Goal: Task Accomplishment & Management: Complete application form

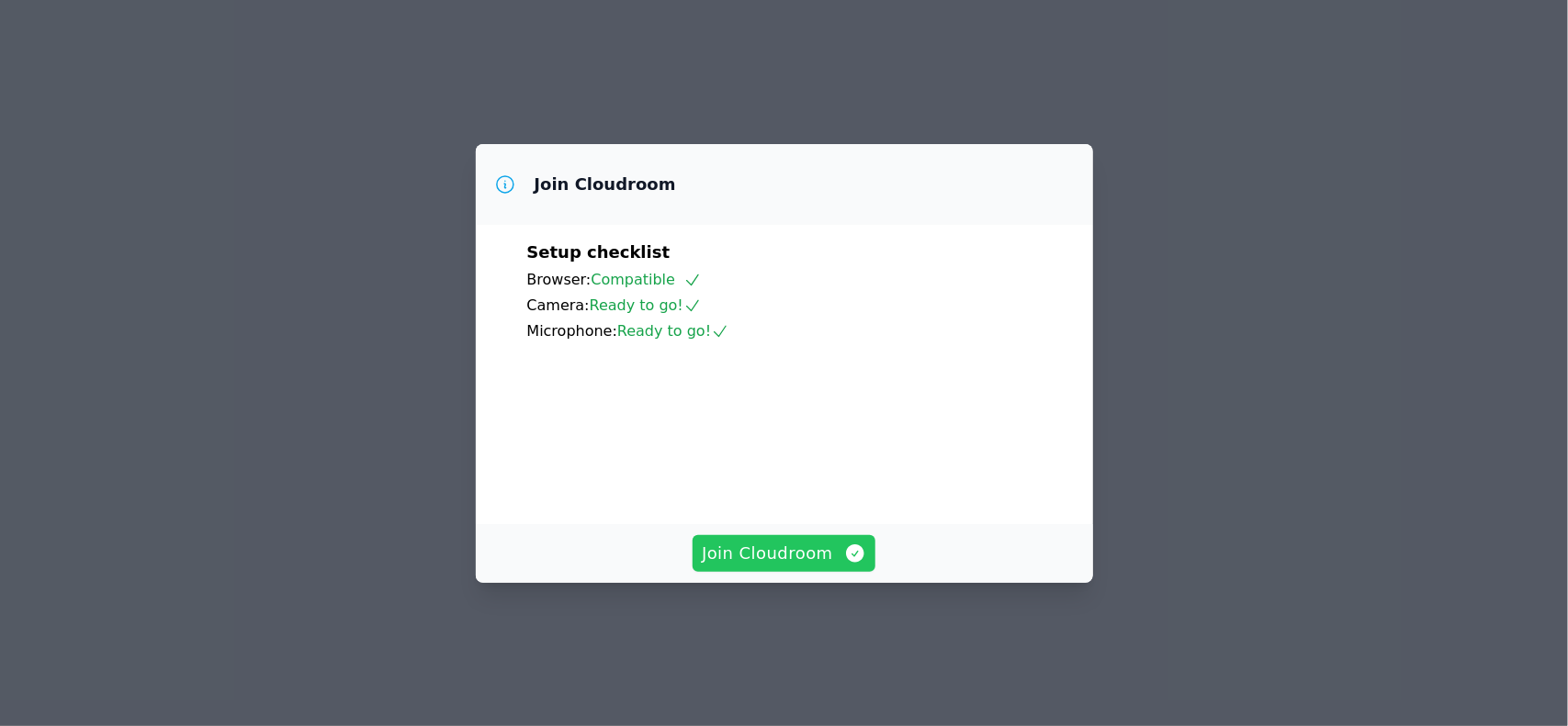
click at [769, 567] on span "Join Cloudroom" at bounding box center [784, 553] width 164 height 25
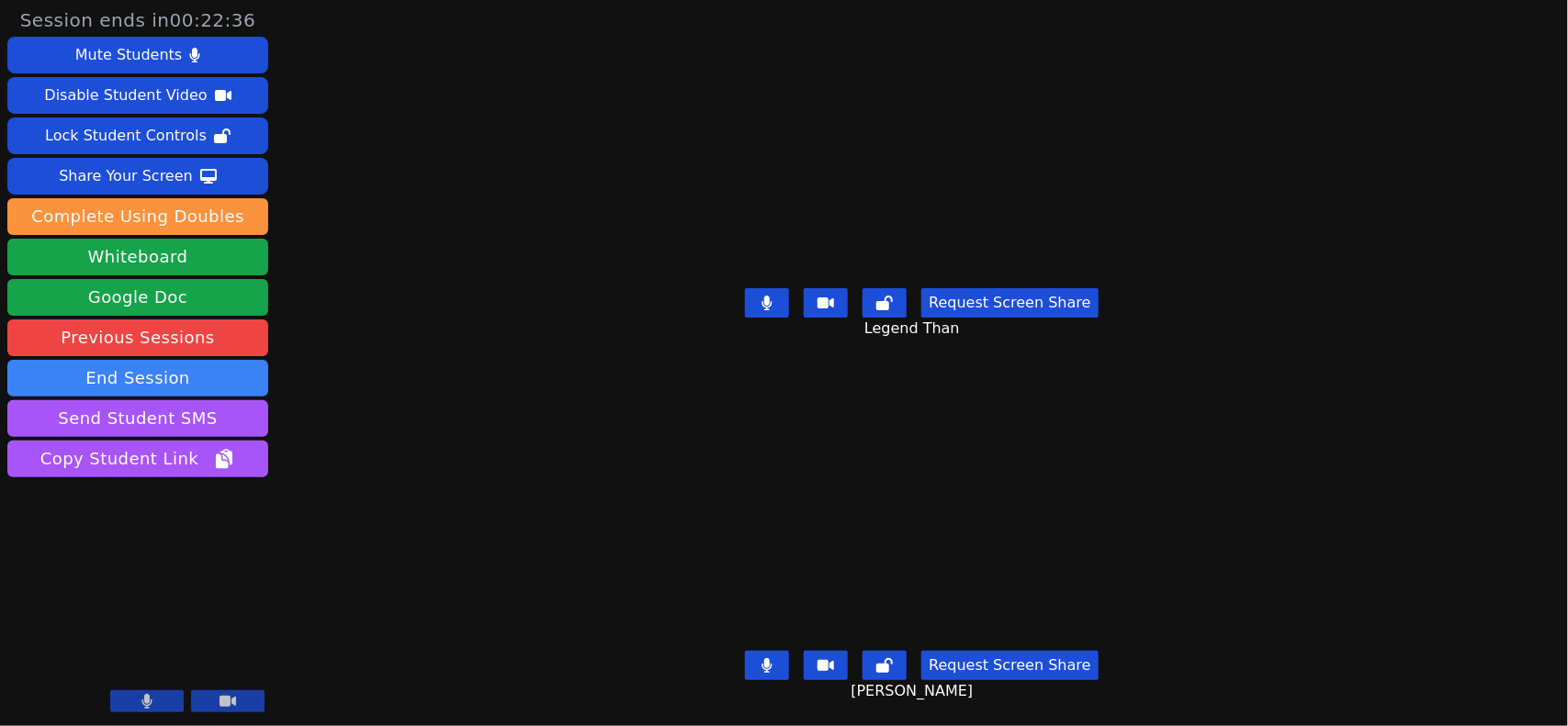
click at [782, 651] on button at bounding box center [767, 665] width 44 height 29
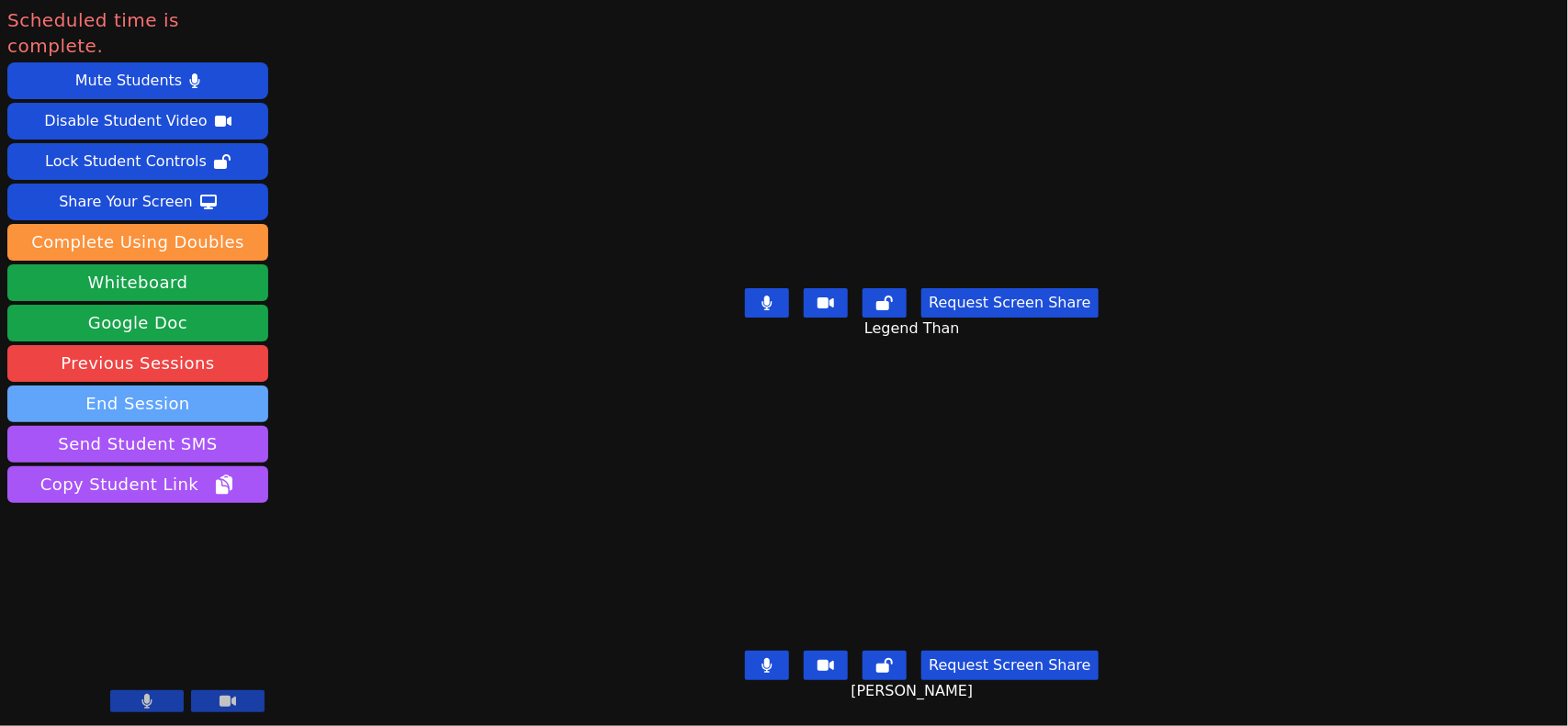
click at [107, 386] on button "End Session" at bounding box center [138, 404] width 261 height 37
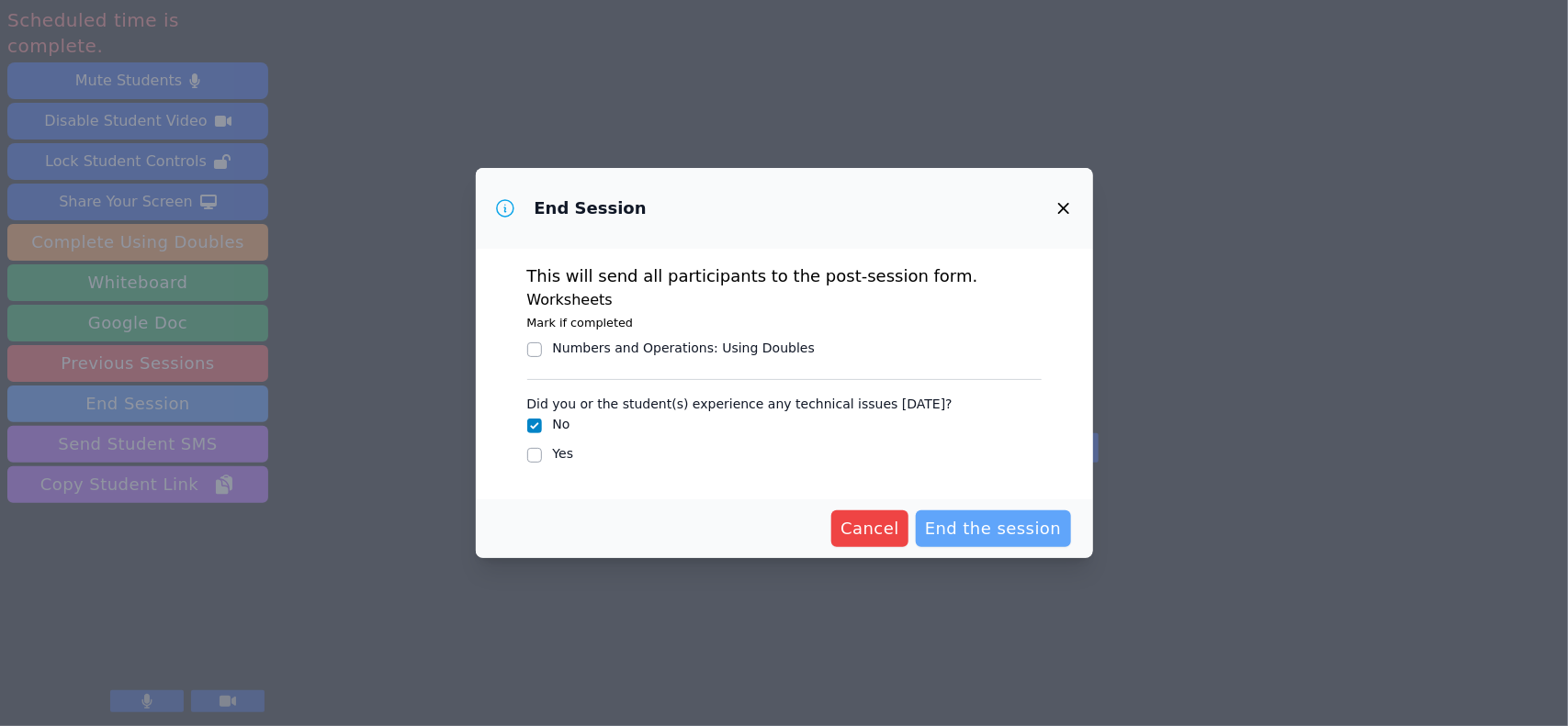
click at [981, 535] on span "End the session" at bounding box center [993, 528] width 137 height 25
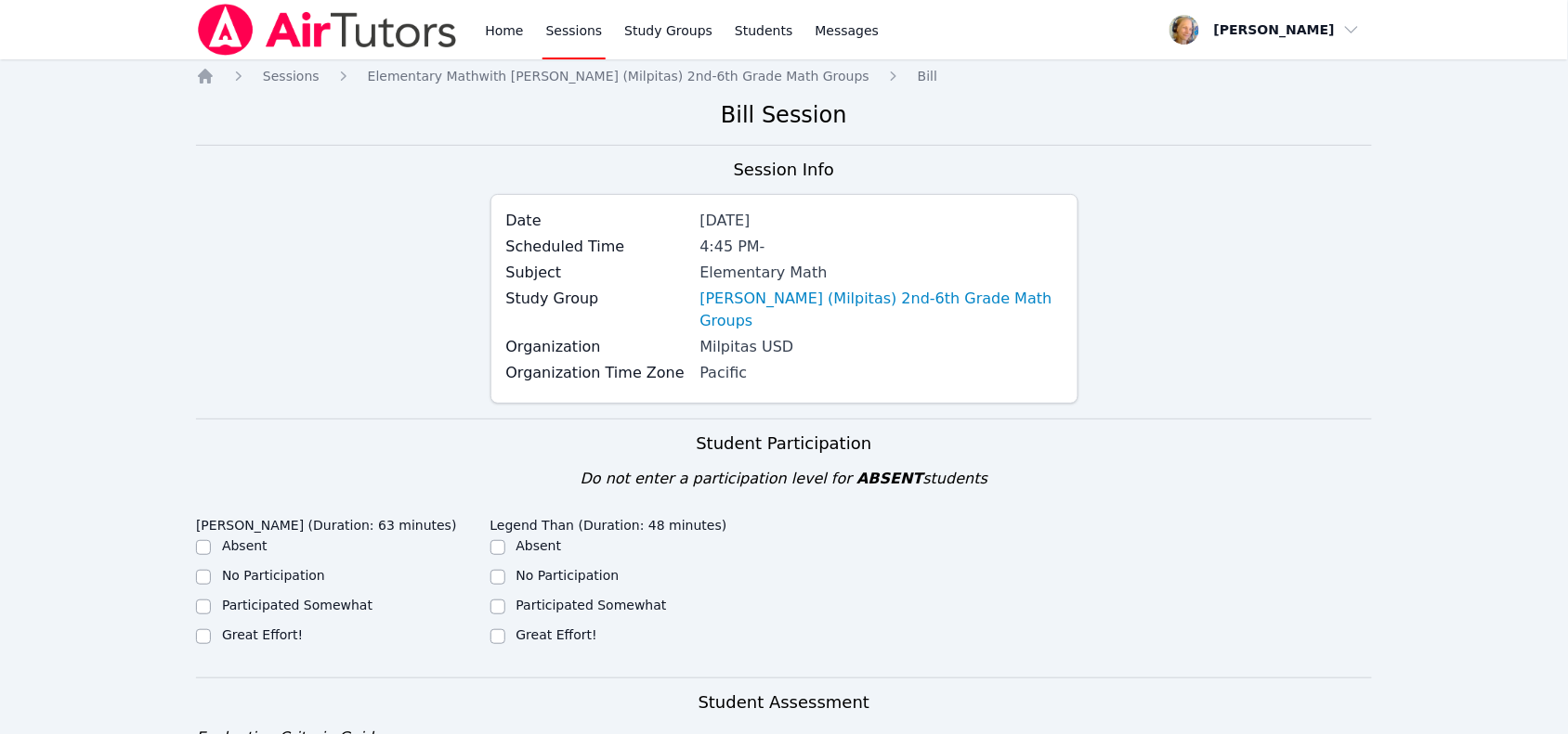
scroll to position [116, 0]
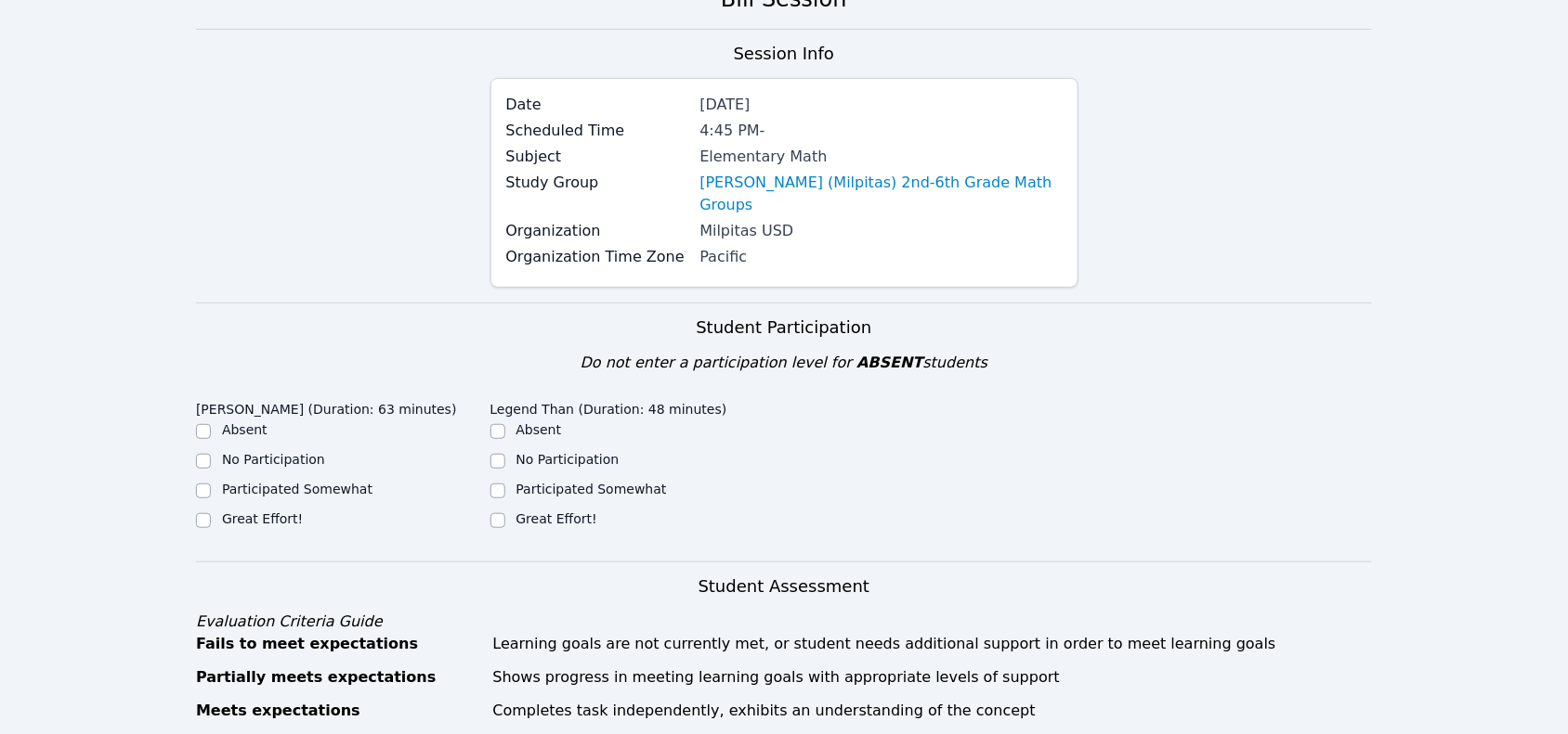
click at [247, 511] on label "Great Effort!" at bounding box center [261, 519] width 81 height 15
click at [211, 513] on input "Great Effort!" at bounding box center [204, 521] width 15 height 15
checkbox input "true"
click at [558, 511] on label "Great Effort!" at bounding box center [556, 519] width 81 height 15
click at [505, 513] on input "Great Effort!" at bounding box center [498, 521] width 15 height 15
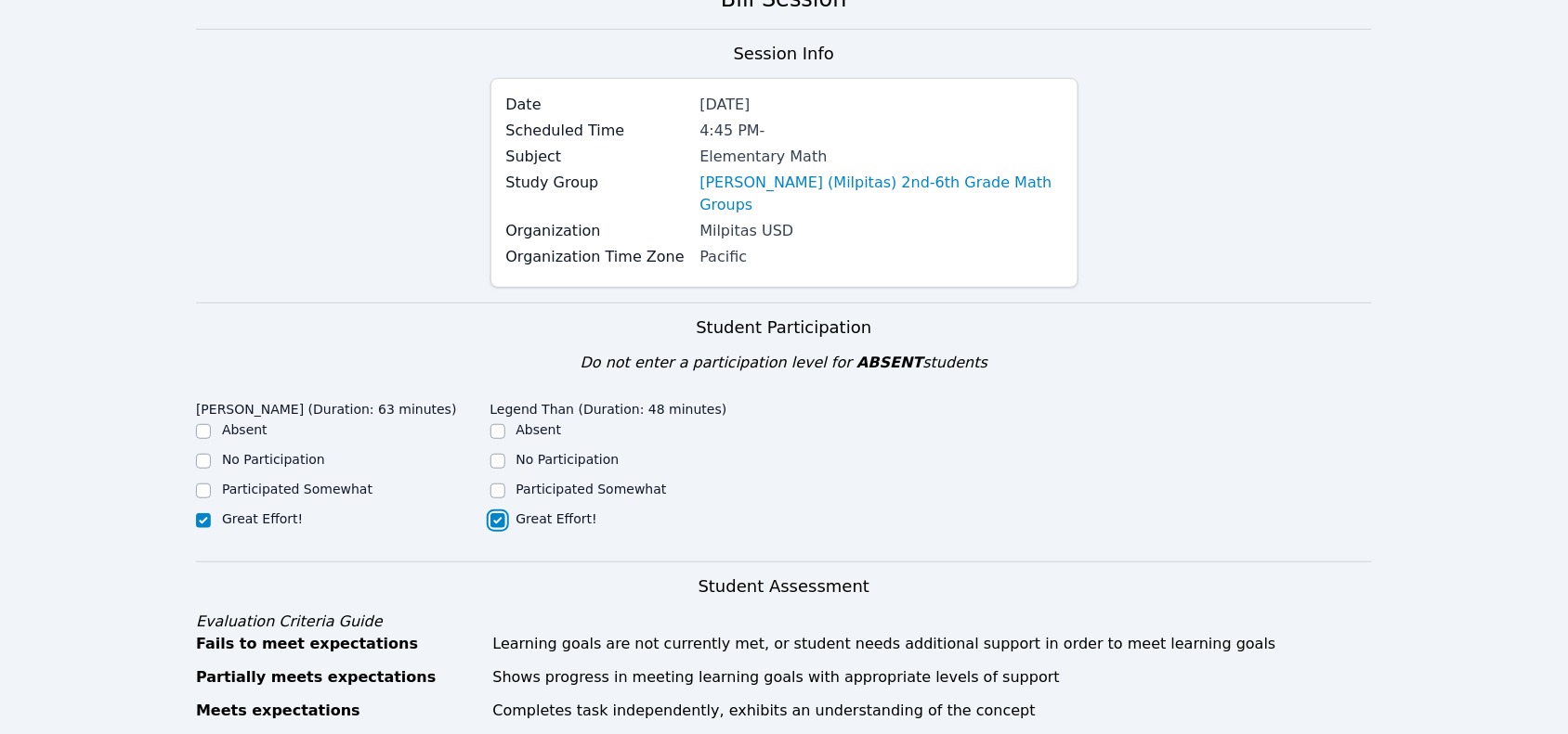
checkbox input "true"
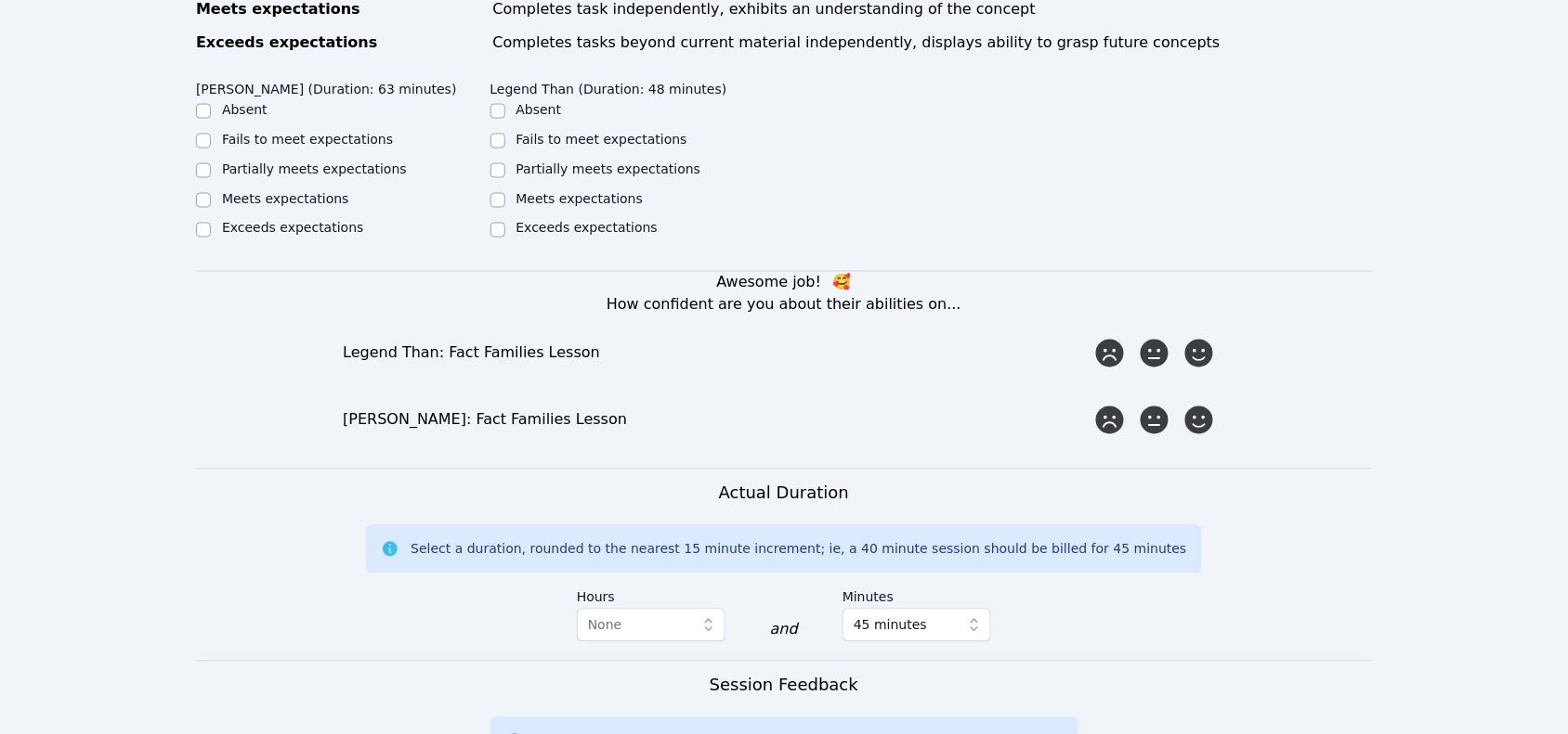
scroll to position [696, 0]
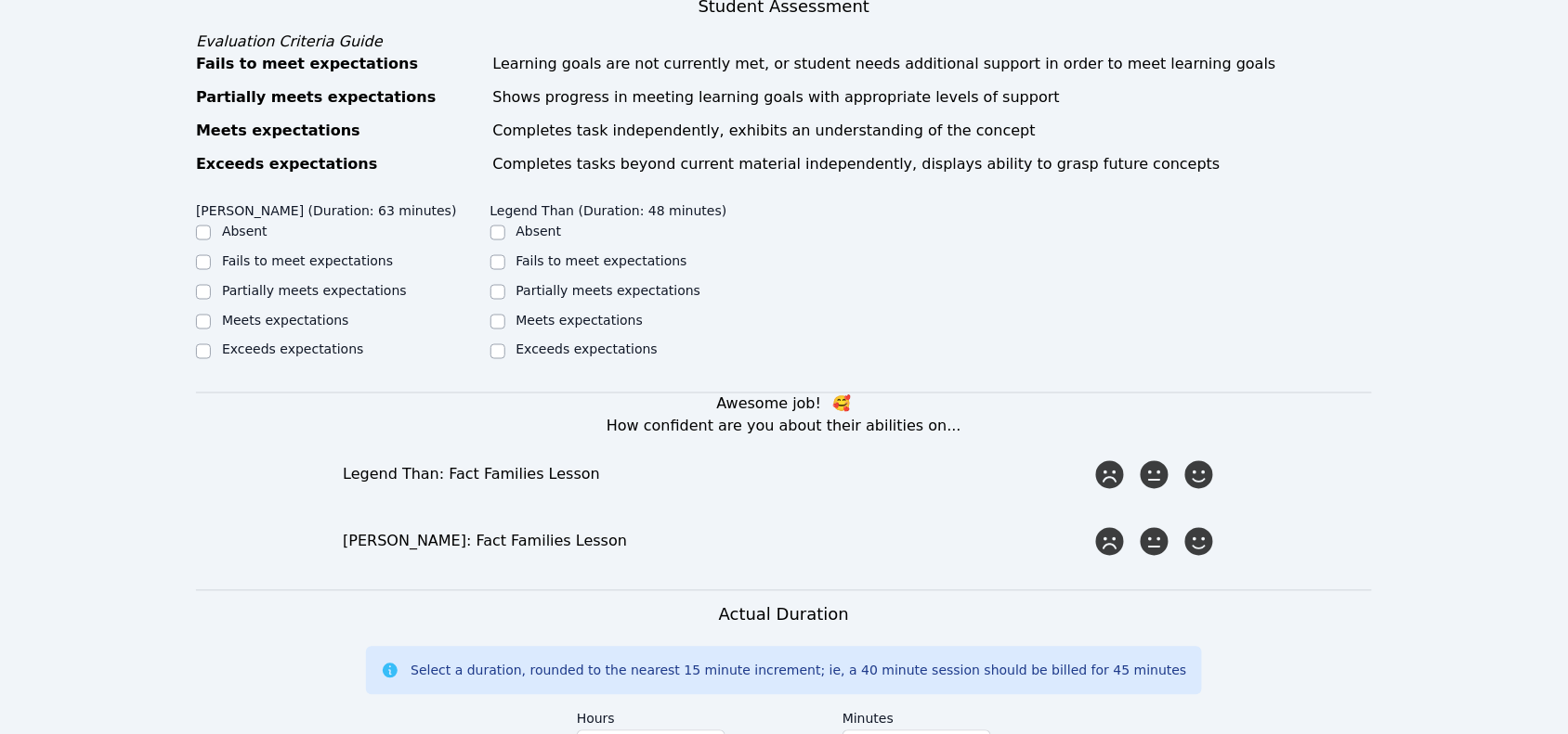
click at [294, 313] on label "Meets expectations" at bounding box center [285, 320] width 127 height 15
click at [211, 314] on input "Meets expectations" at bounding box center [204, 322] width 15 height 15
checkbox input "true"
click at [587, 313] on label "Meets expectations" at bounding box center [580, 320] width 127 height 15
click at [505, 314] on input "Meets expectations" at bounding box center [498, 322] width 15 height 15
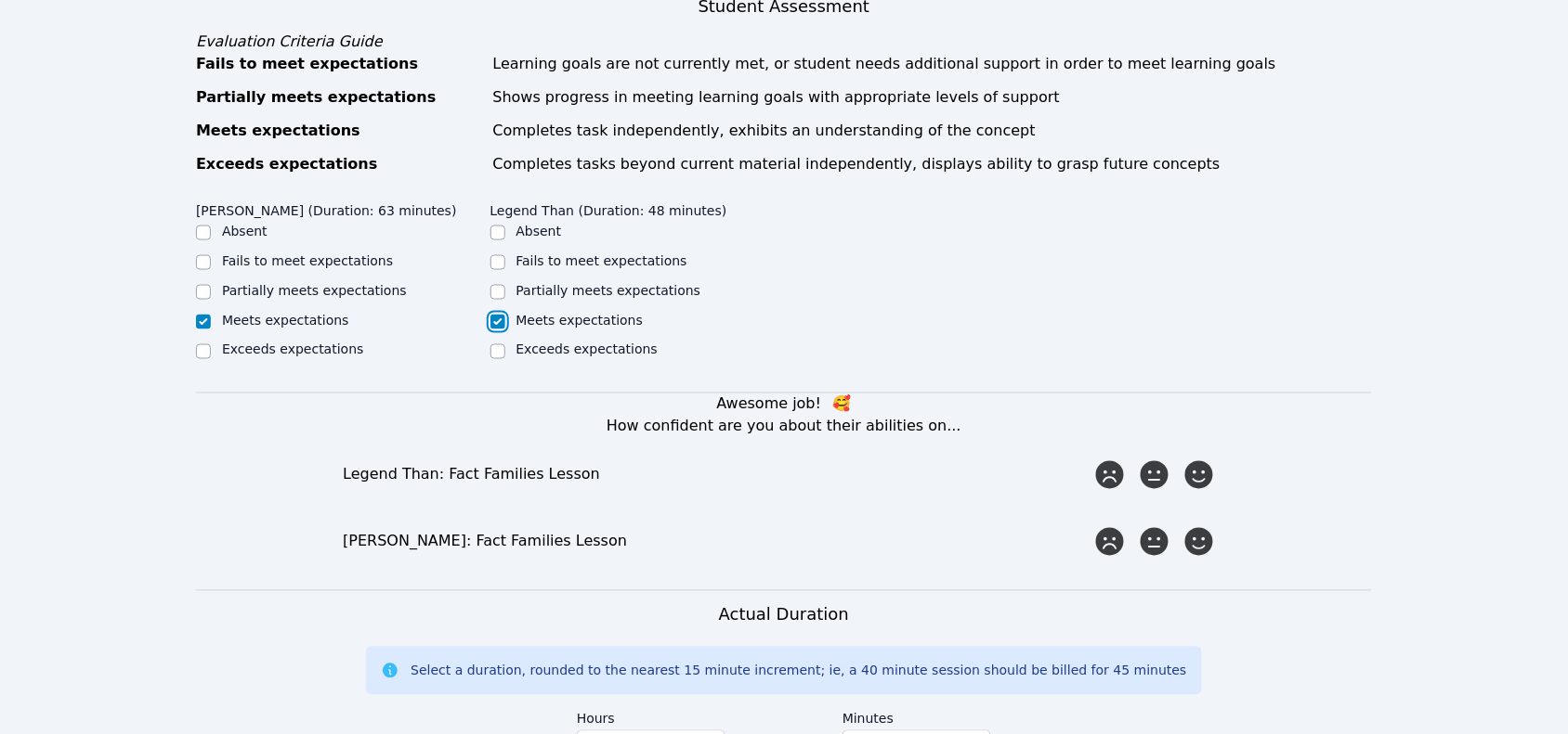
checkbox input "true"
click at [1190, 458] on icon at bounding box center [1199, 474] width 33 height 33
click at [0, 0] on input "radio" at bounding box center [0, 0] width 0 height 0
click at [1203, 526] on icon at bounding box center [1199, 542] width 33 height 33
click at [0, 0] on input "radio" at bounding box center [0, 0] width 0 height 0
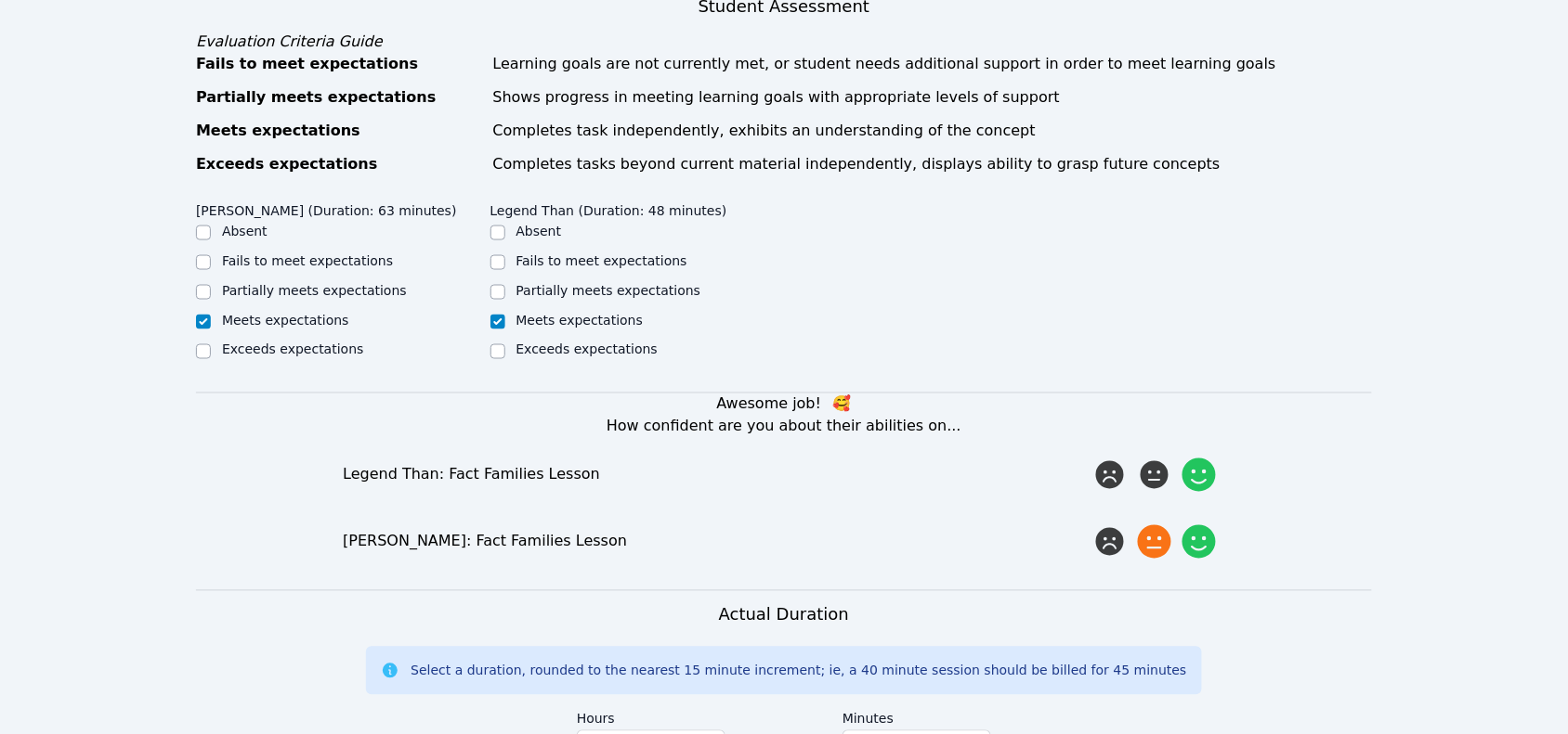
click at [1162, 526] on icon at bounding box center [1154, 542] width 33 height 33
click at [0, 0] on input "radio" at bounding box center [0, 0] width 0 height 0
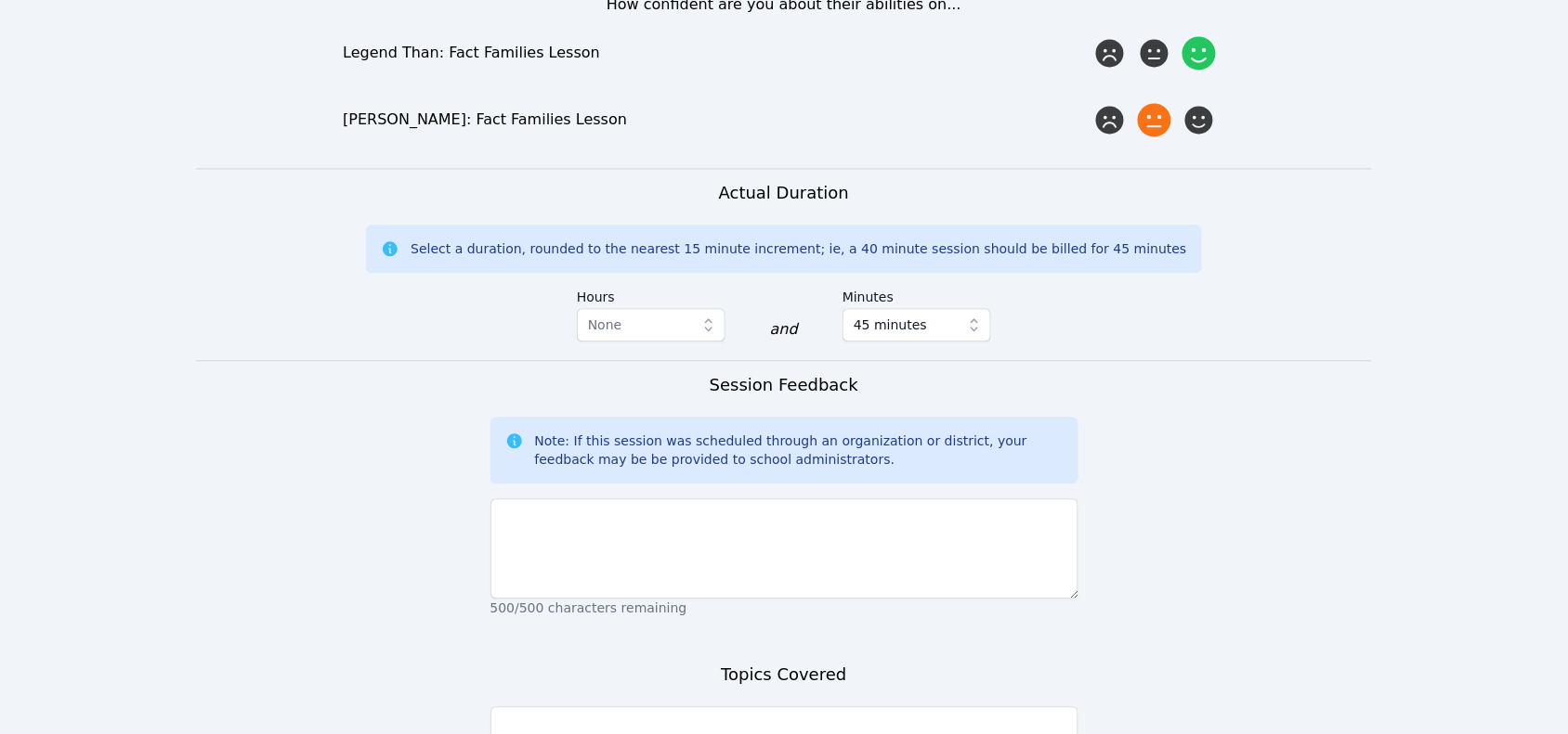
scroll to position [1160, 0]
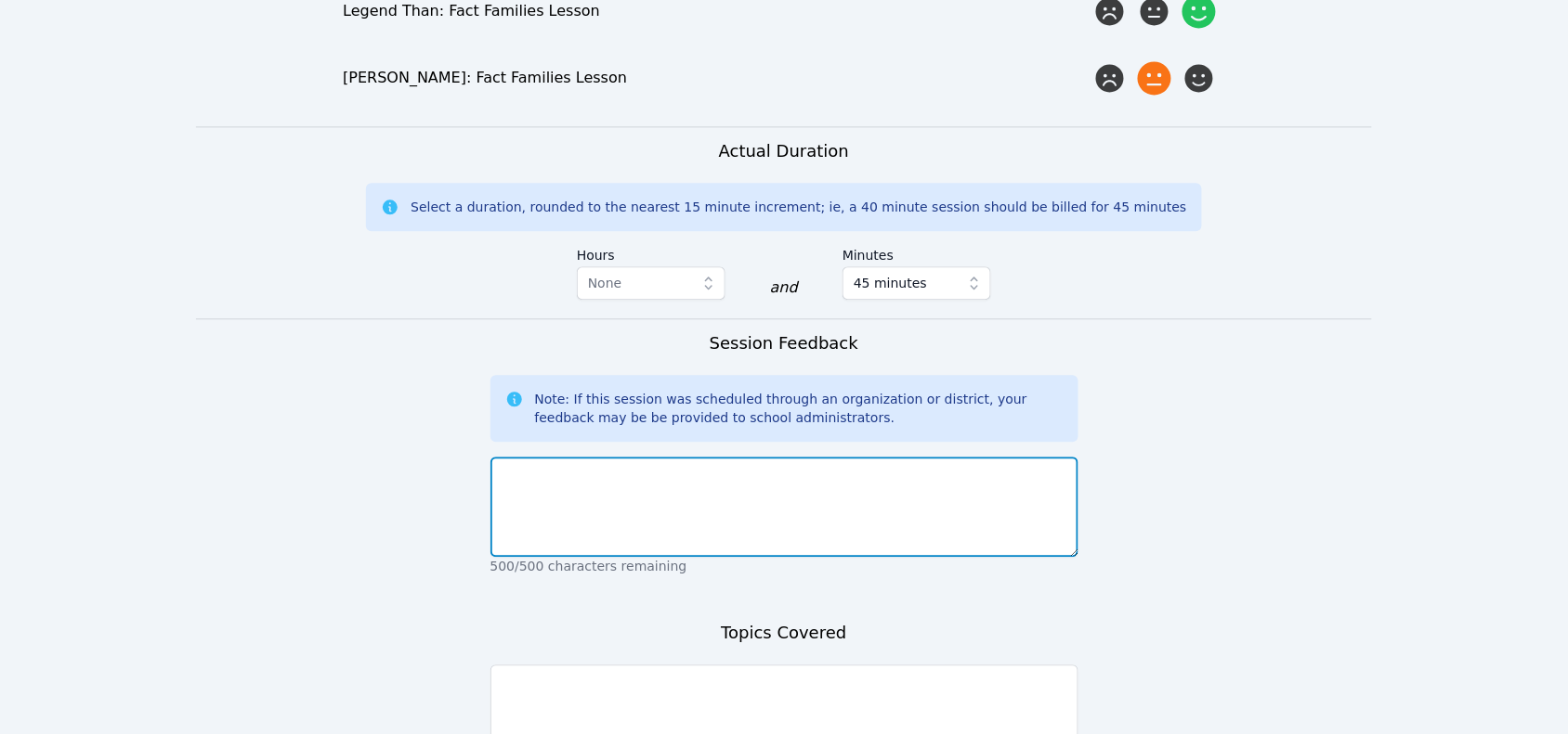
click at [746, 494] on textarea at bounding box center [784, 507] width 588 height 100
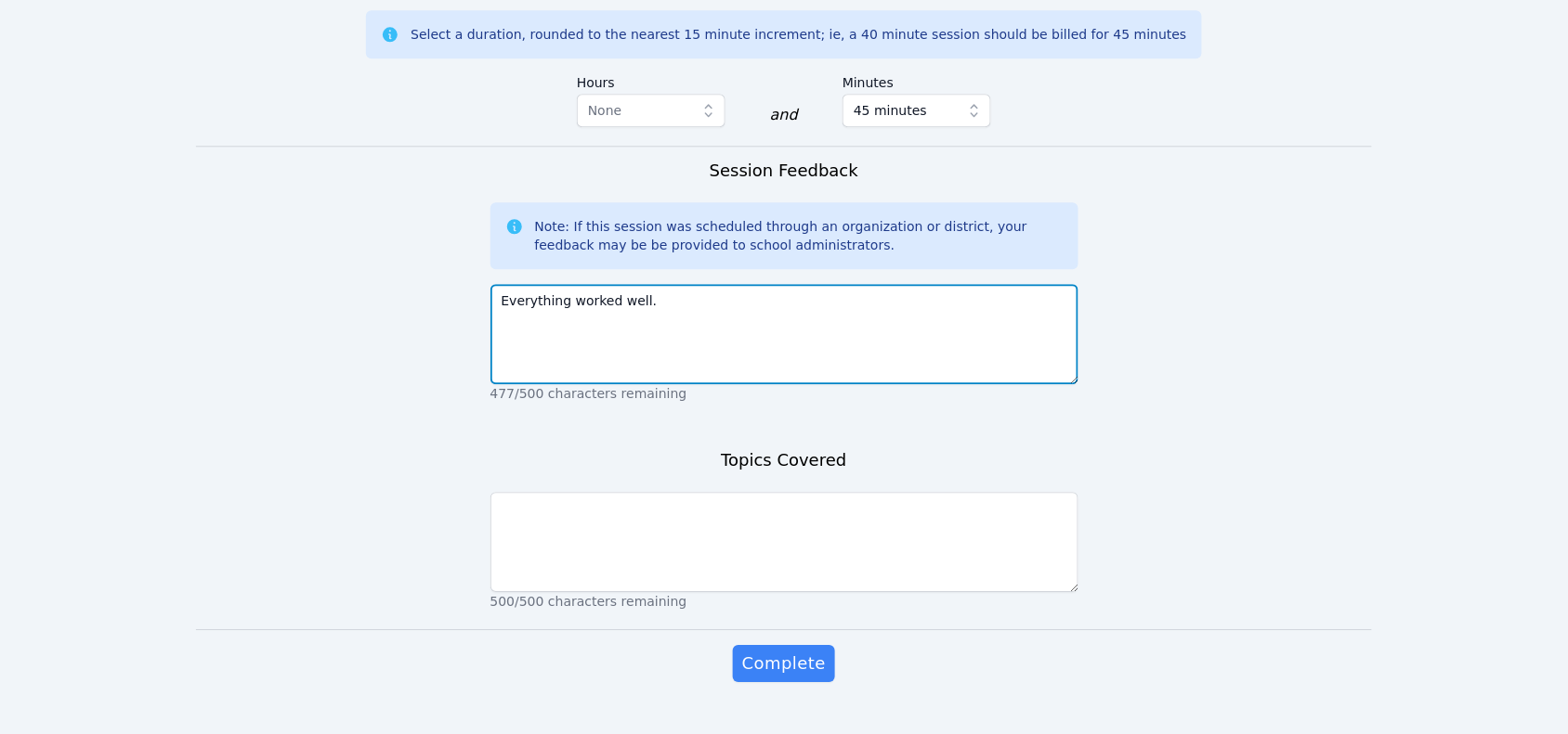
scroll to position [1349, 0]
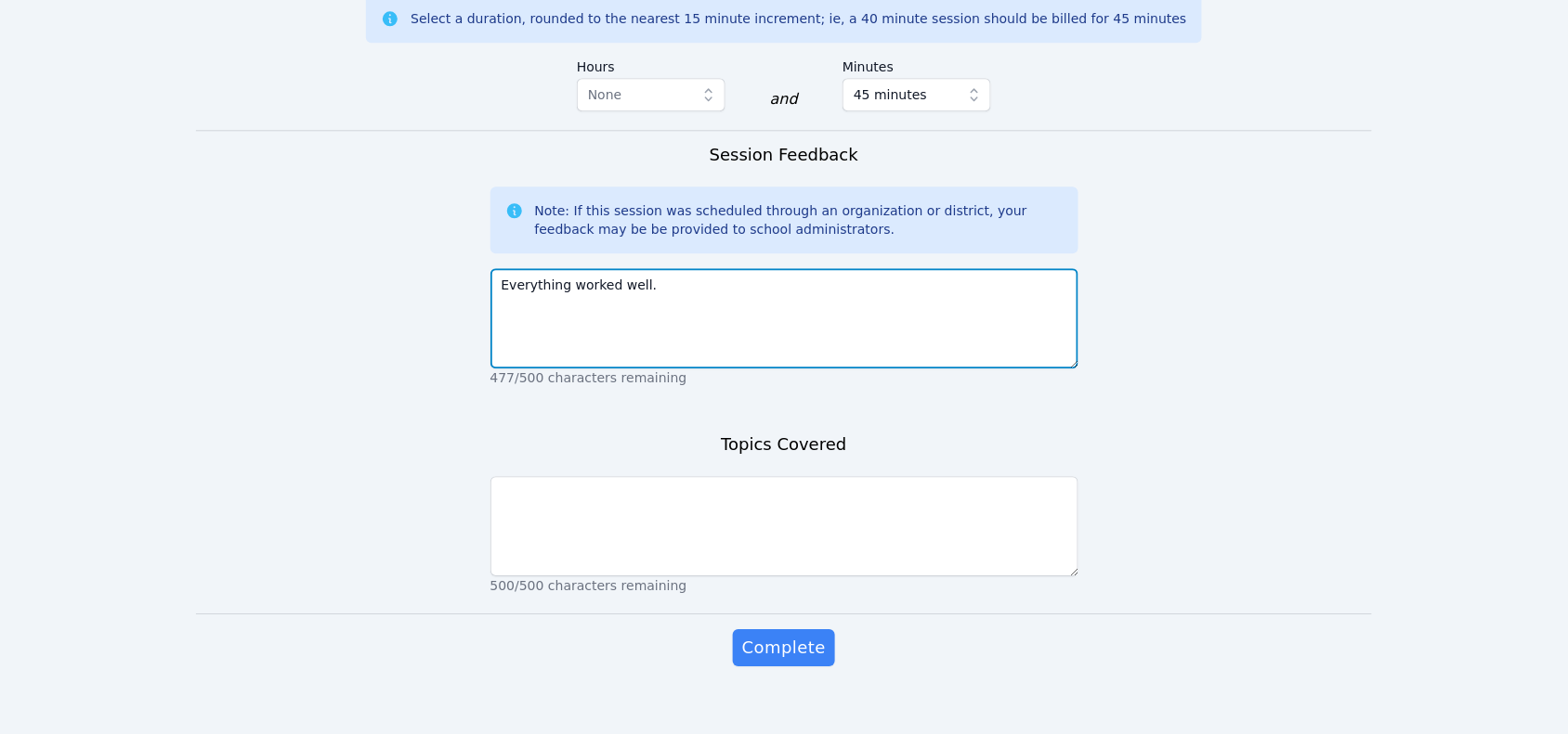
type textarea "Everything worked well."
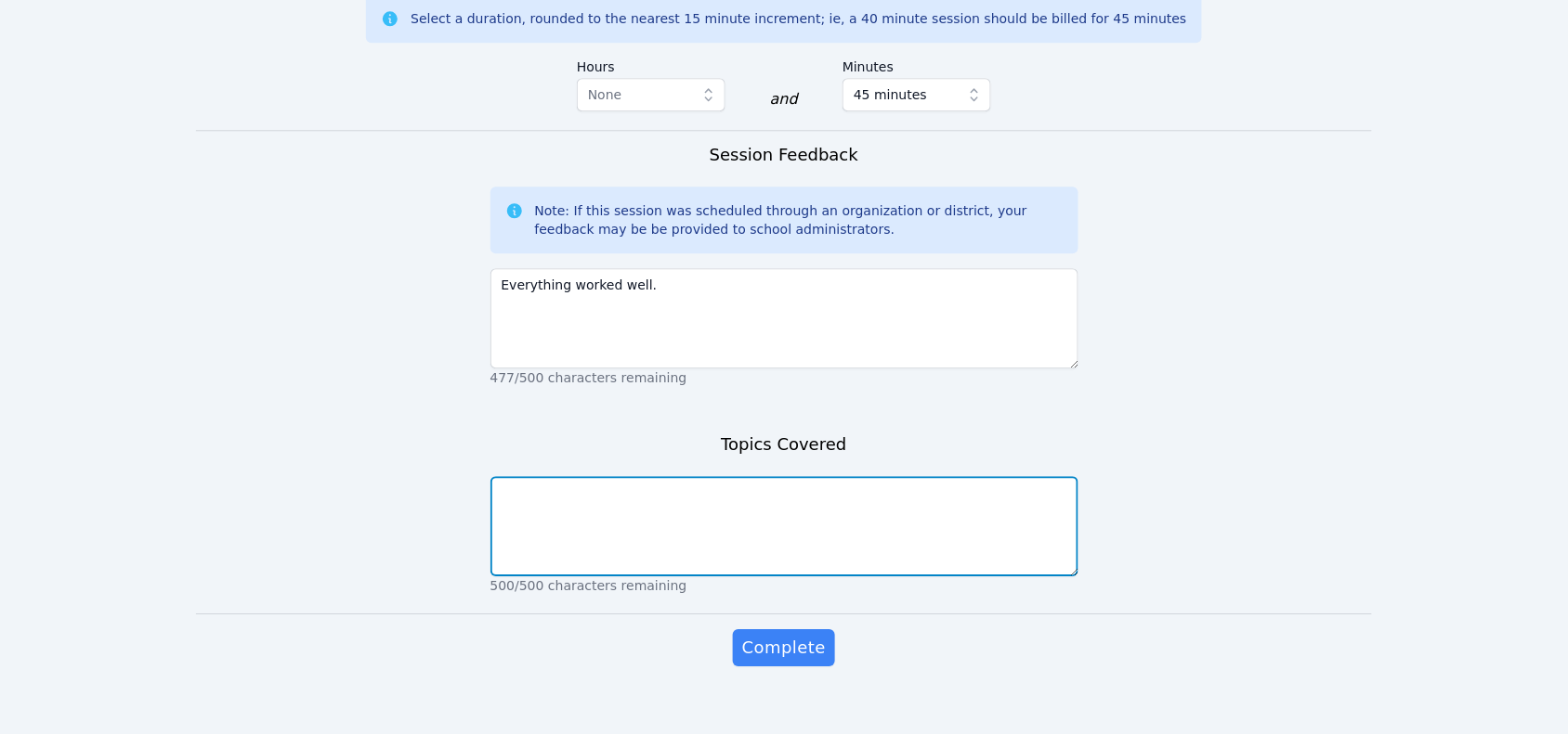
click at [721, 532] on textarea at bounding box center [784, 527] width 588 height 100
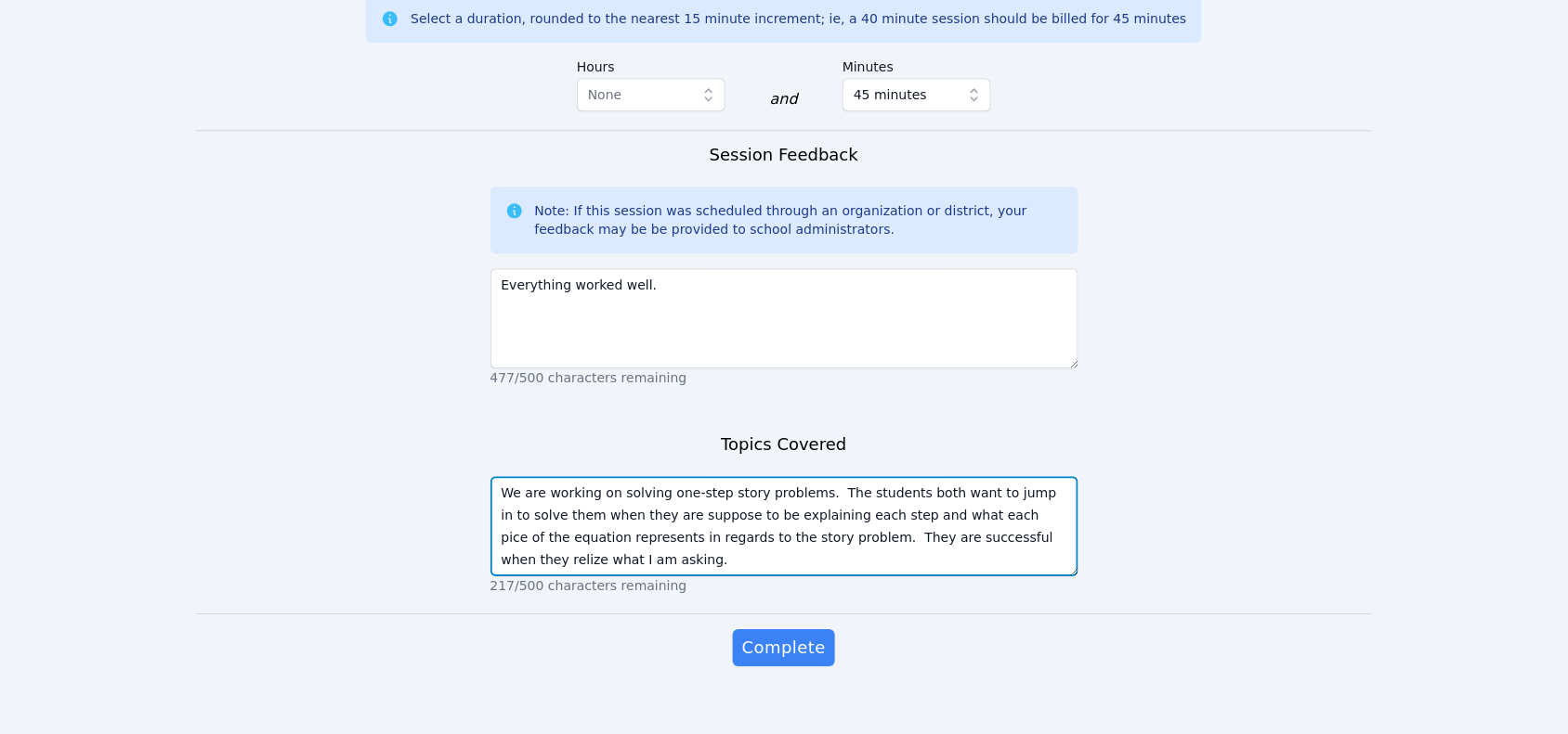
drag, startPoint x: 921, startPoint y: 503, endPoint x: 935, endPoint y: 503, distance: 14.0
click at [921, 502] on textarea "We are working on solving one-step story problems. The students both want to ju…" at bounding box center [784, 527] width 588 height 100
click at [1069, 522] on textarea "We are working on solving one-step story problems. The students both want to ju…" at bounding box center [784, 527] width 588 height 100
type textarea "We are working on solving one-step story problems. The students both want to ju…"
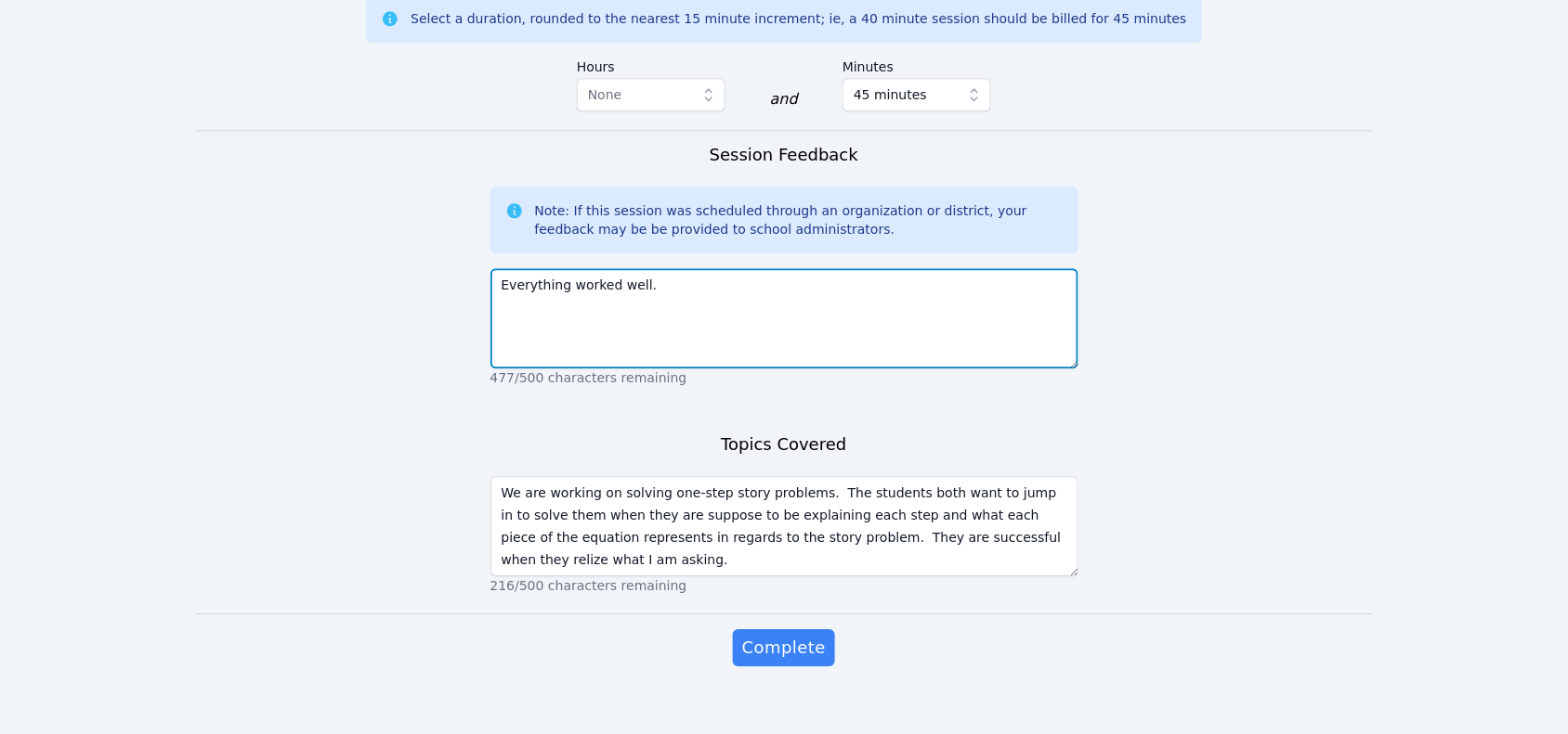
click at [693, 275] on textarea "Everything worked well." at bounding box center [784, 318] width 588 height 100
type textarea "Everything worked well. The students were punctual today!"
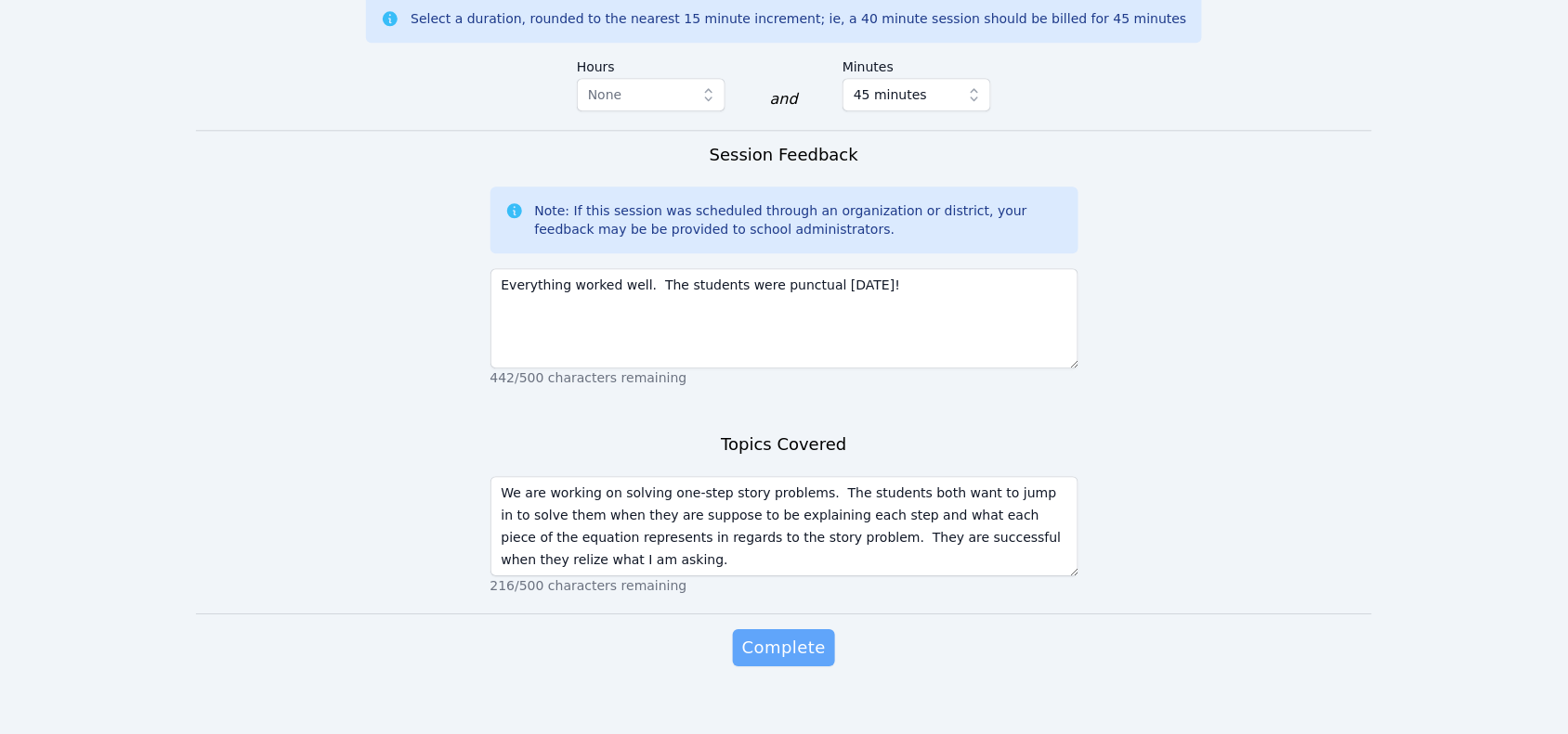
click at [809, 636] on span "Complete" at bounding box center [784, 648] width 83 height 26
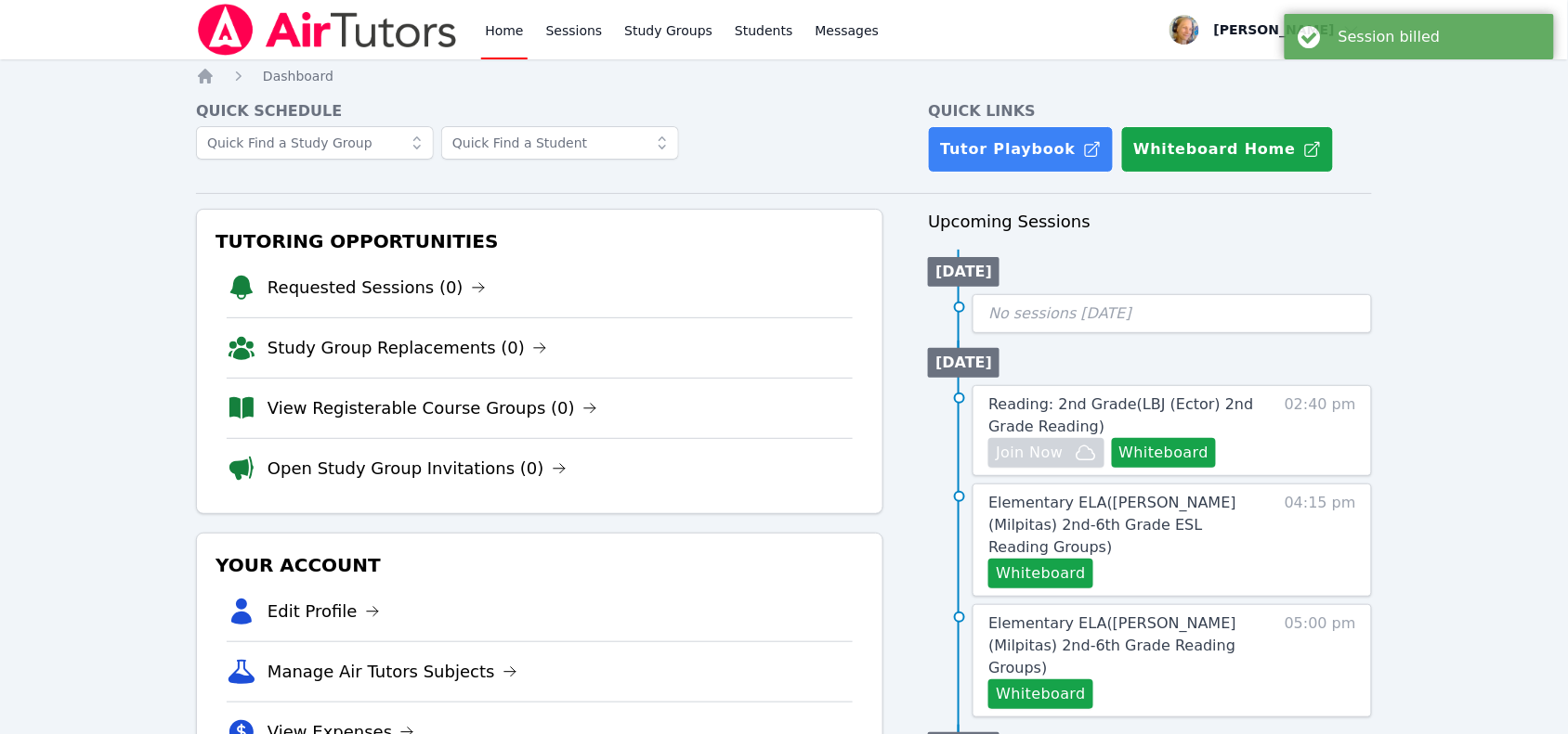
scroll to position [365, 0]
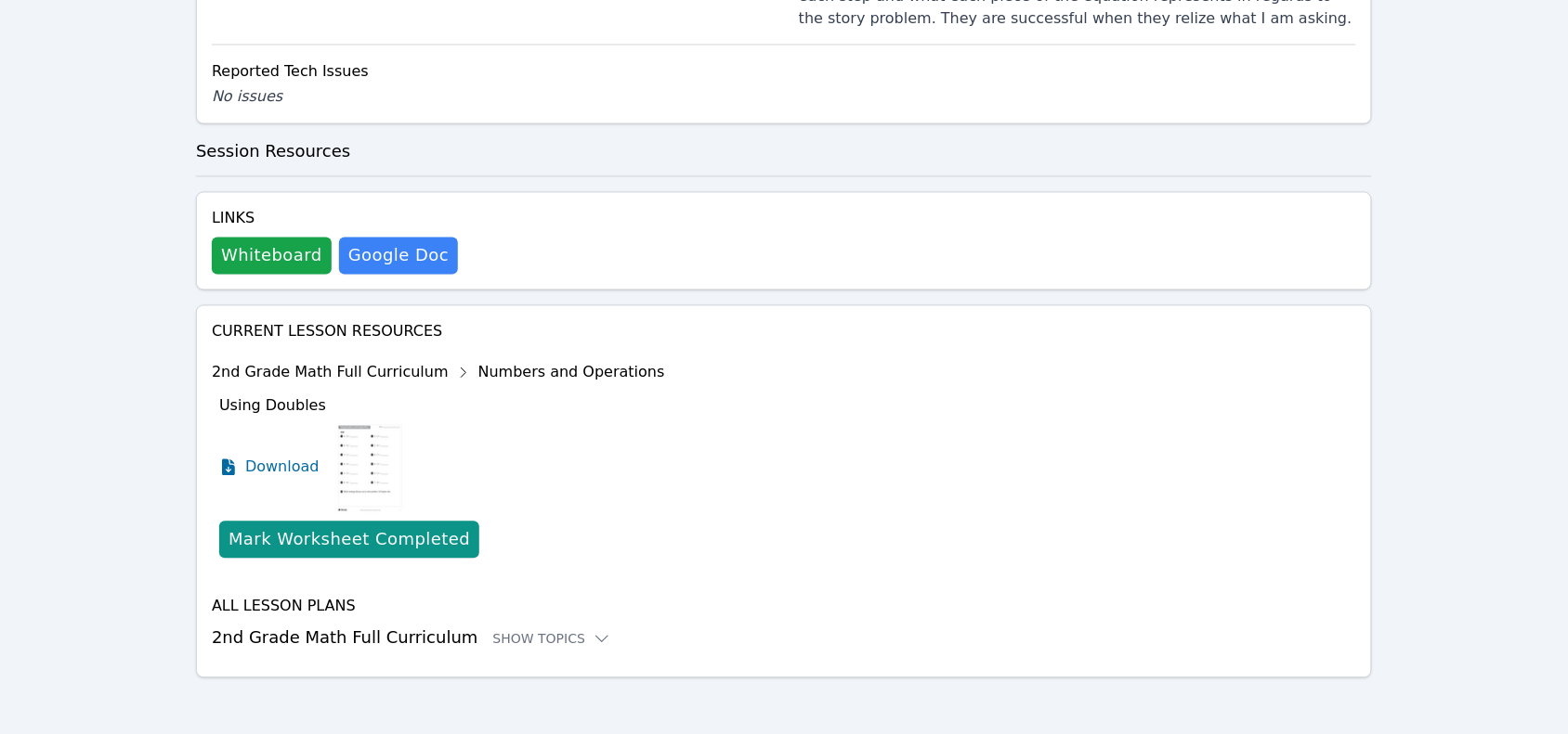
scroll to position [961, 0]
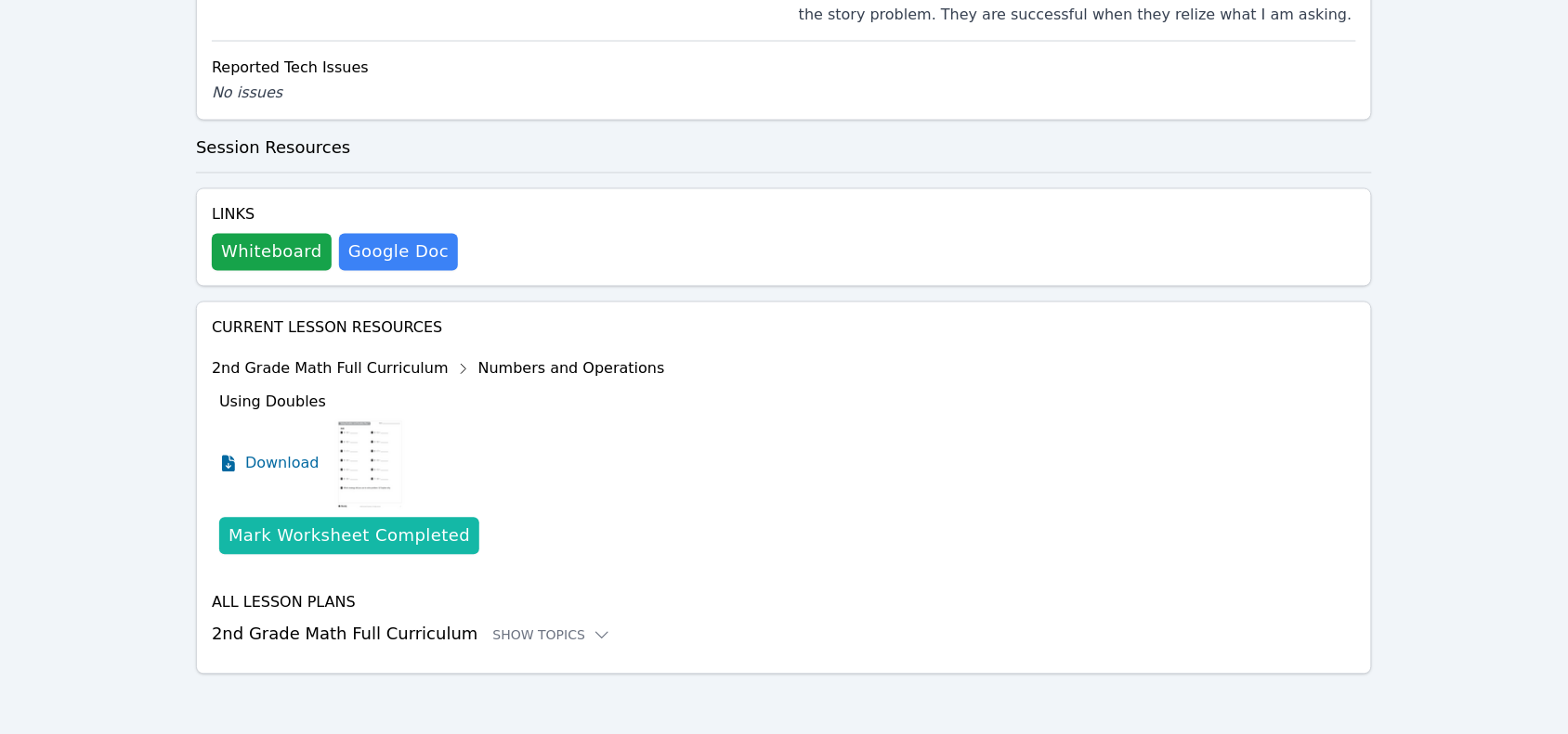
click at [302, 547] on div "Mark Worksheet Completed" at bounding box center [349, 536] width 242 height 26
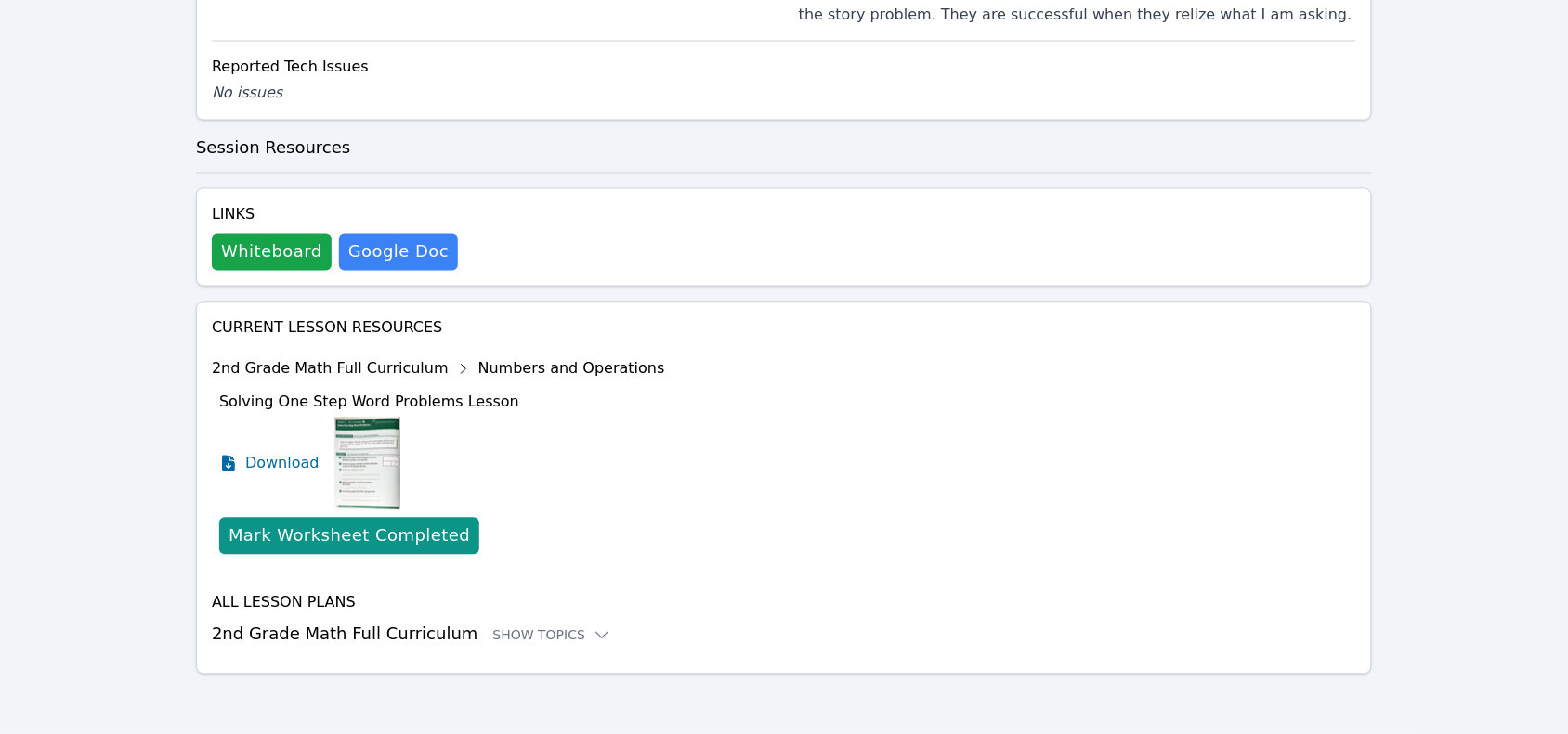
scroll to position [402, 0]
